Goal: Information Seeking & Learning: Learn about a topic

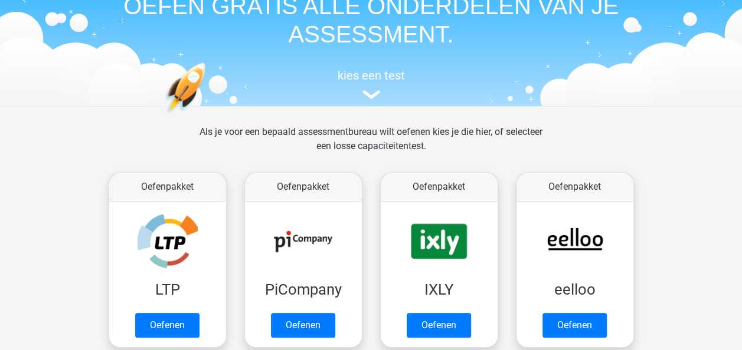
scroll to position [118, 0]
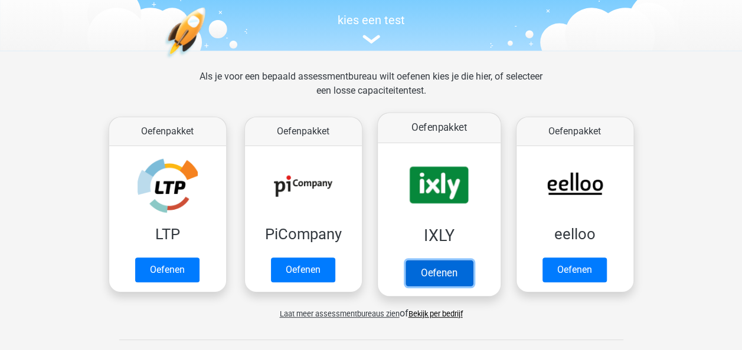
click at [455, 260] on link "Oefenen" at bounding box center [438, 273] width 67 height 26
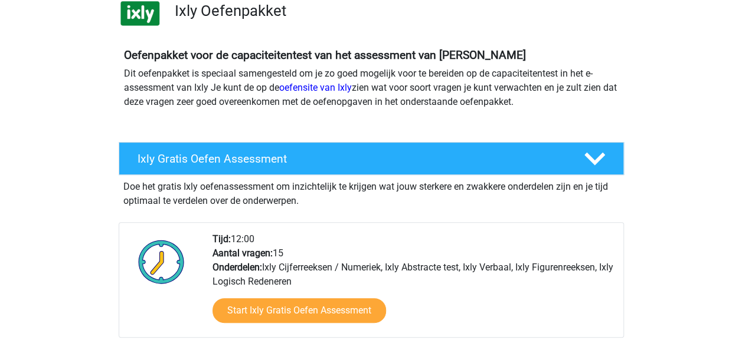
scroll to position [118, 0]
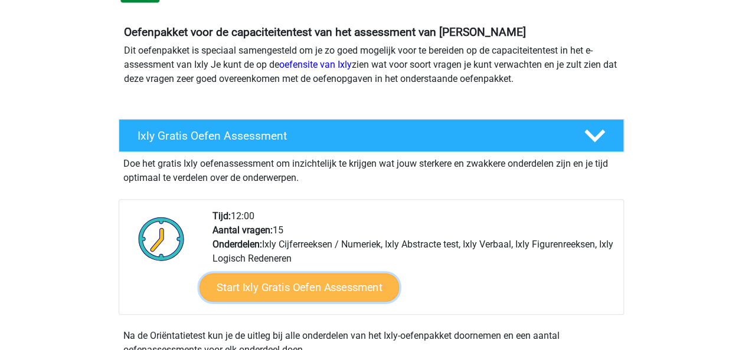
click at [335, 292] on link "Start Ixly Gratis Oefen Assessment" at bounding box center [298, 288] width 199 height 28
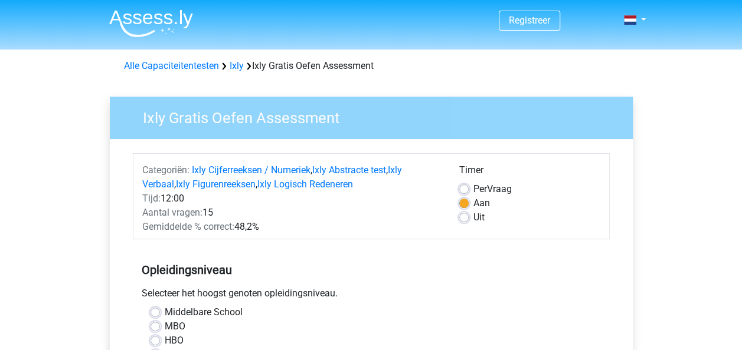
scroll to position [118, 0]
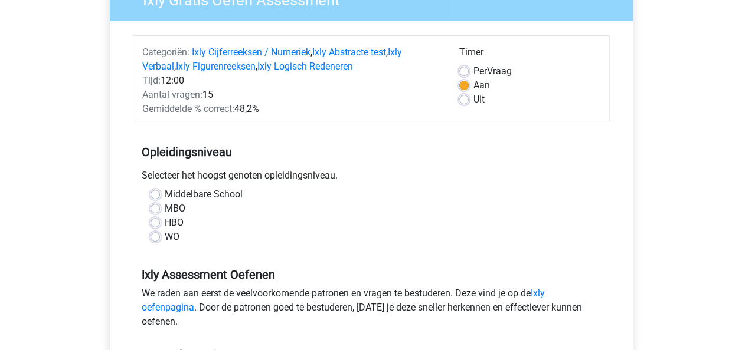
click at [219, 193] on label "Middelbare School" at bounding box center [204, 195] width 78 height 14
click at [160, 193] on input "Middelbare School" at bounding box center [154, 194] width 9 height 12
radio input "true"
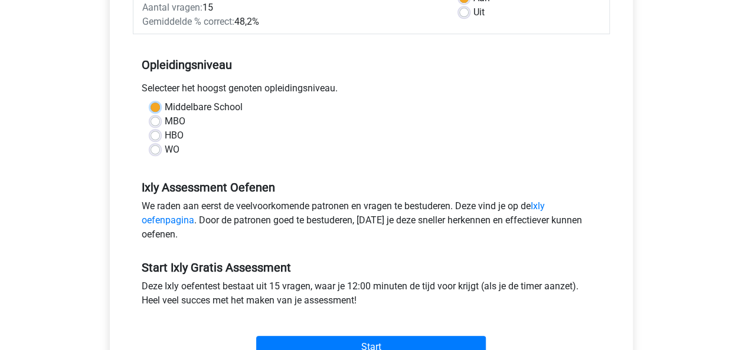
scroll to position [354, 0]
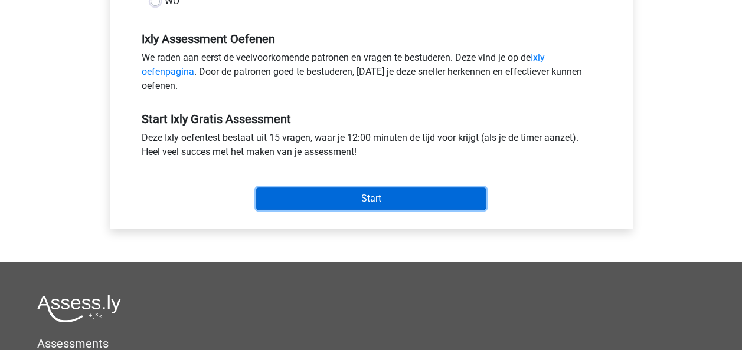
click at [365, 188] on input "Start" at bounding box center [371, 199] width 230 height 22
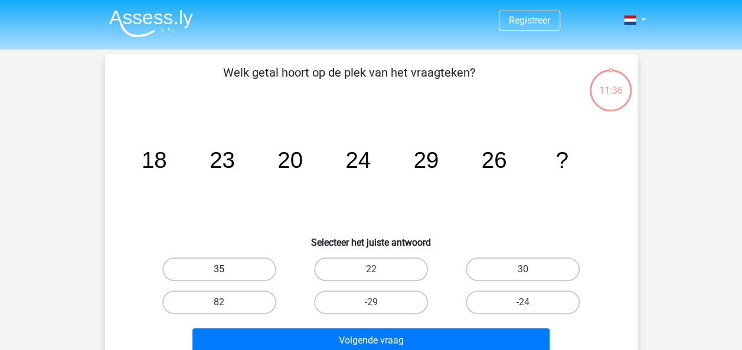
click at [258, 273] on label "35" at bounding box center [219, 270] width 114 height 24
click at [227, 273] on input "35" at bounding box center [223, 274] width 8 height 8
radio input "true"
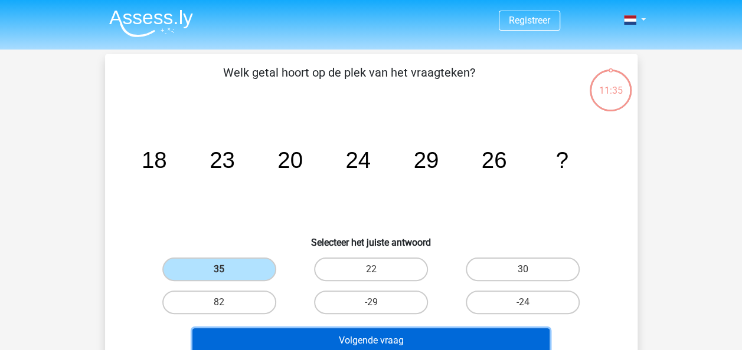
click at [360, 333] on button "Volgende vraag" at bounding box center [370, 341] width 357 height 25
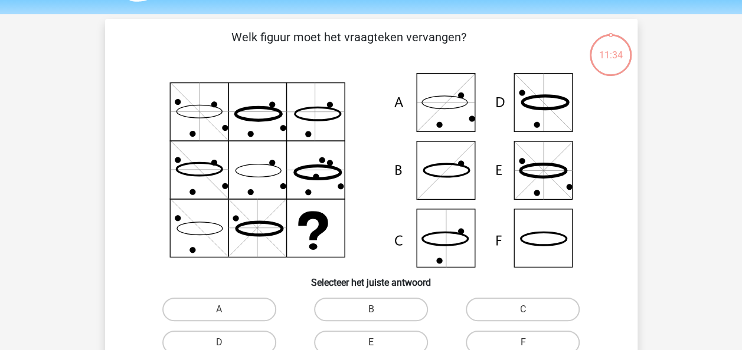
scroll to position [54, 0]
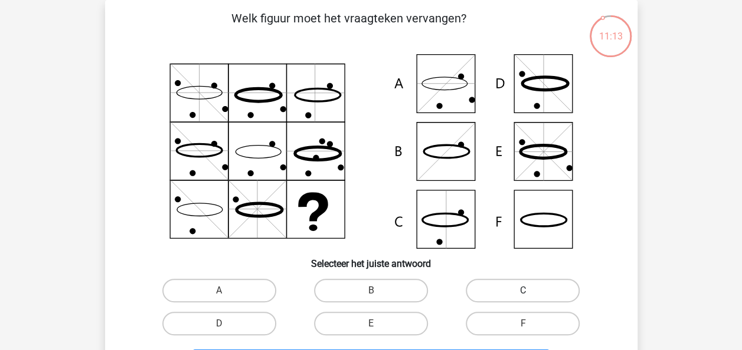
click at [509, 284] on label "C" at bounding box center [523, 291] width 114 height 24
click at [523, 291] on input "C" at bounding box center [527, 295] width 8 height 8
radio input "true"
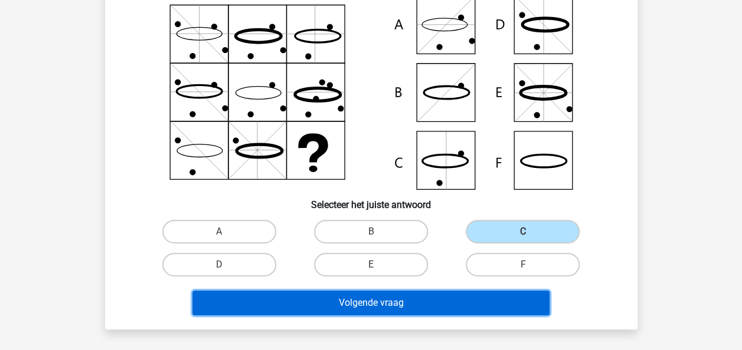
click at [506, 296] on button "Volgende vraag" at bounding box center [370, 303] width 357 height 25
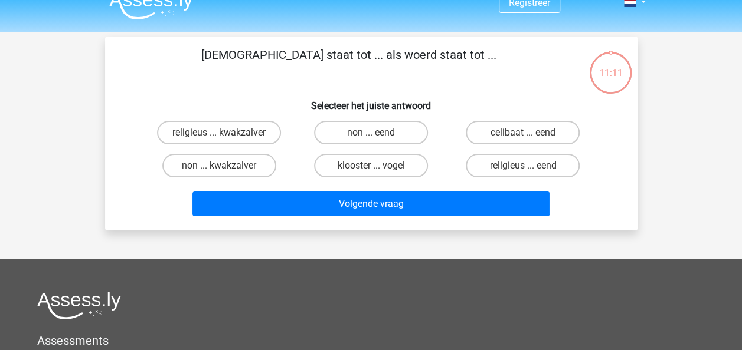
scroll to position [0, 0]
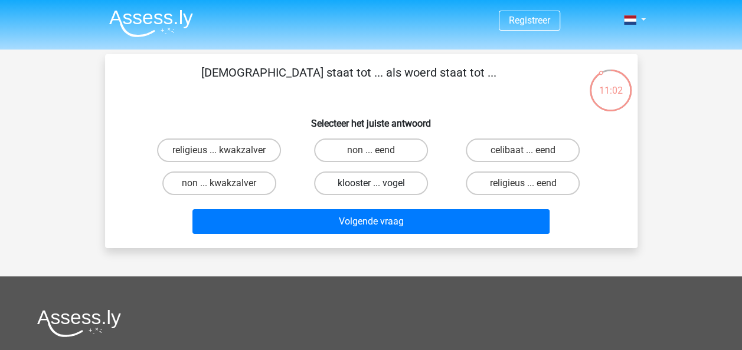
click at [363, 179] on label "klooster ... vogel" at bounding box center [371, 184] width 114 height 24
click at [371, 183] on input "klooster ... vogel" at bounding box center [375, 187] width 8 height 8
radio input "true"
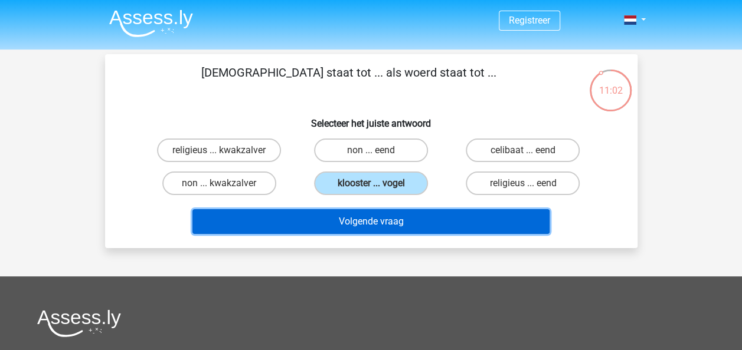
click at [349, 216] on button "Volgende vraag" at bounding box center [370, 221] width 357 height 25
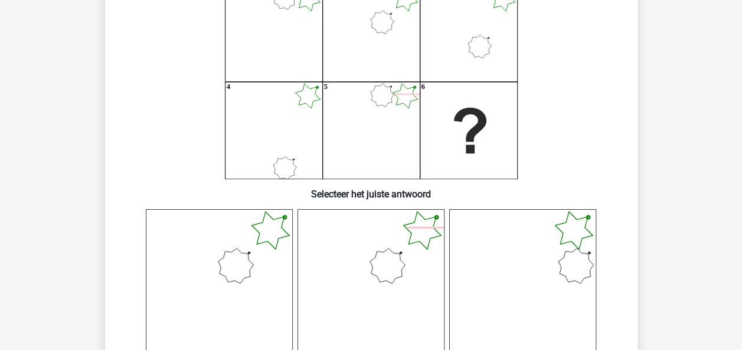
scroll to position [231, 0]
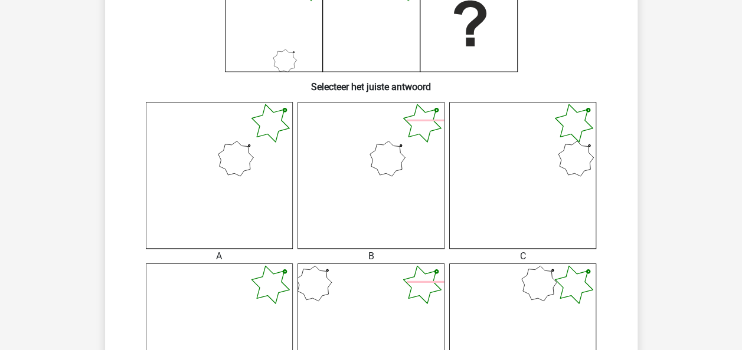
click at [349, 216] on icon at bounding box center [370, 175] width 147 height 147
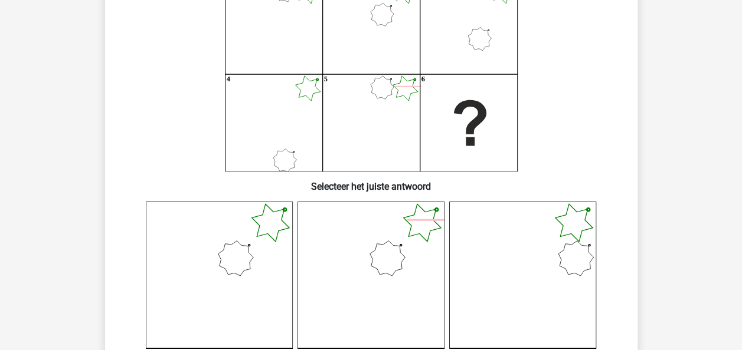
scroll to position [113, 0]
